Goal: Navigation & Orientation: Find specific page/section

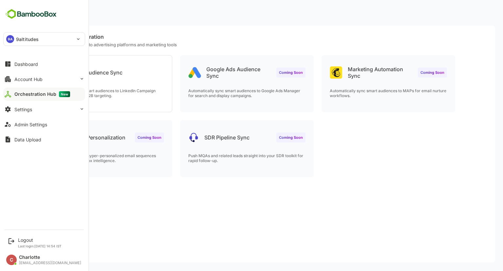
click at [14, 64] on div "Dashboard" at bounding box center [26, 64] width 24 height 6
